Goal: Information Seeking & Learning: Learn about a topic

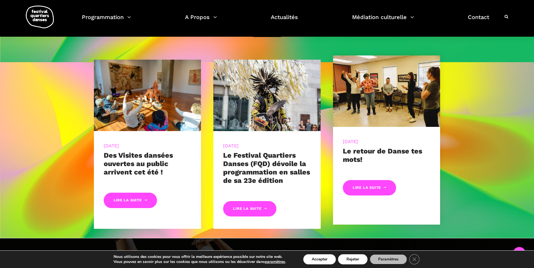
scroll to position [284, 0]
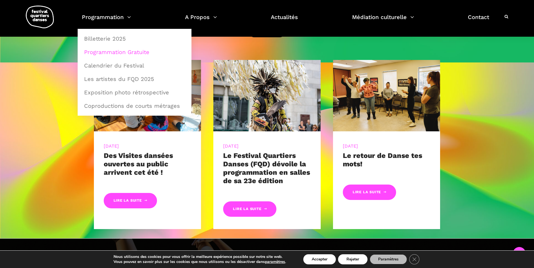
click at [126, 54] on link "Programmation Gratuite" at bounding box center [135, 52] width 108 height 13
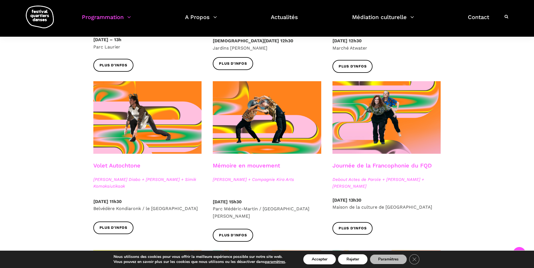
scroll to position [292, 0]
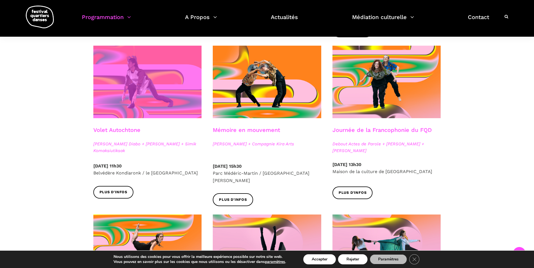
click at [151, 90] on span at bounding box center [147, 82] width 108 height 73
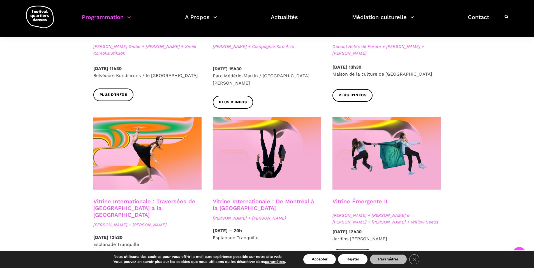
scroll to position [399, 0]
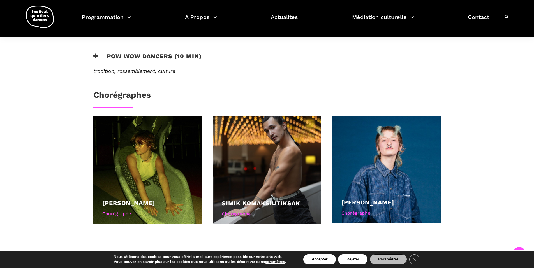
scroll to position [269, 0]
click at [329, 87] on div "Au programme Marshall Diabo - Tasseomancy (5 min) Chaos, paix, équilibre Tasseo…" at bounding box center [267, 79] width 370 height 328
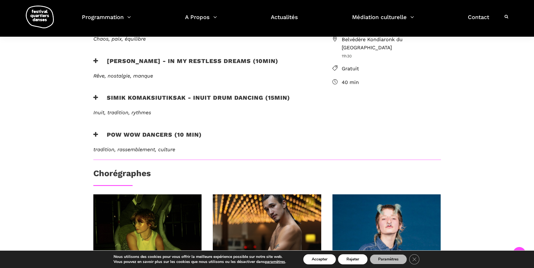
scroll to position [215, 0]
